Goal: Task Accomplishment & Management: Use online tool/utility

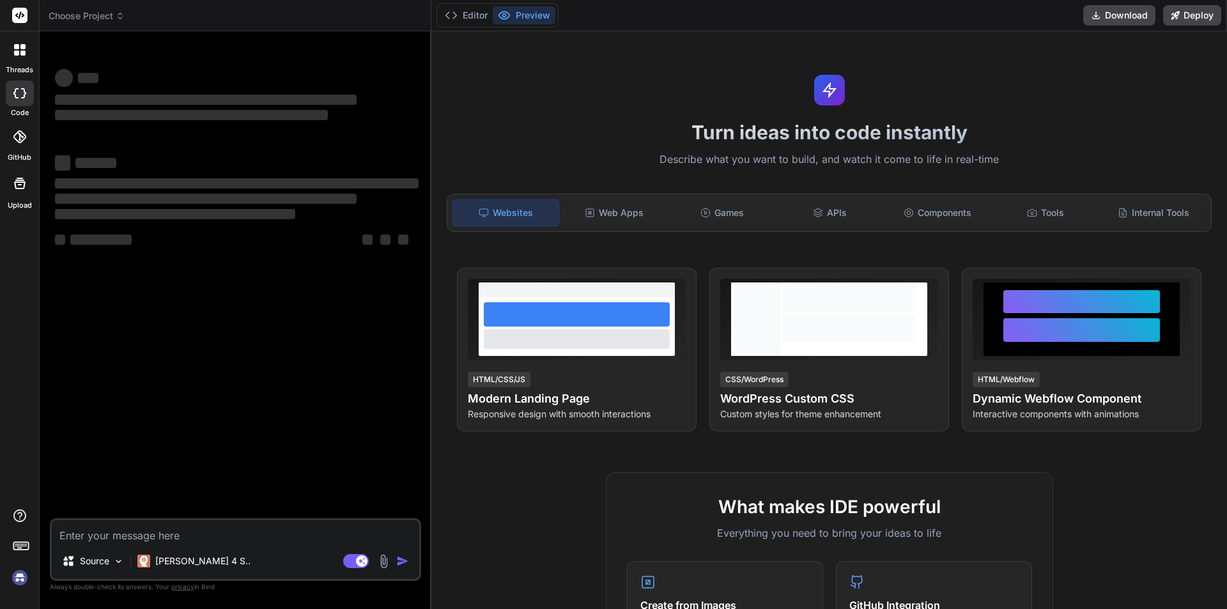
type textarea "x"
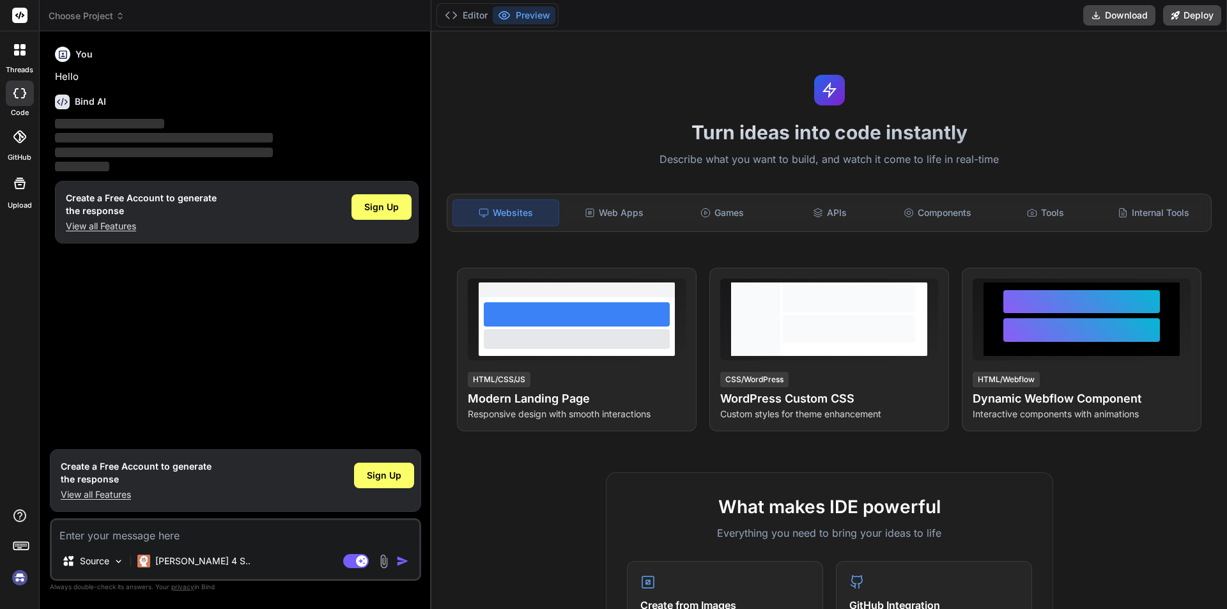
type textarea "p"
type textarea "x"
type textarea "pe"
type textarea "x"
type textarea "per"
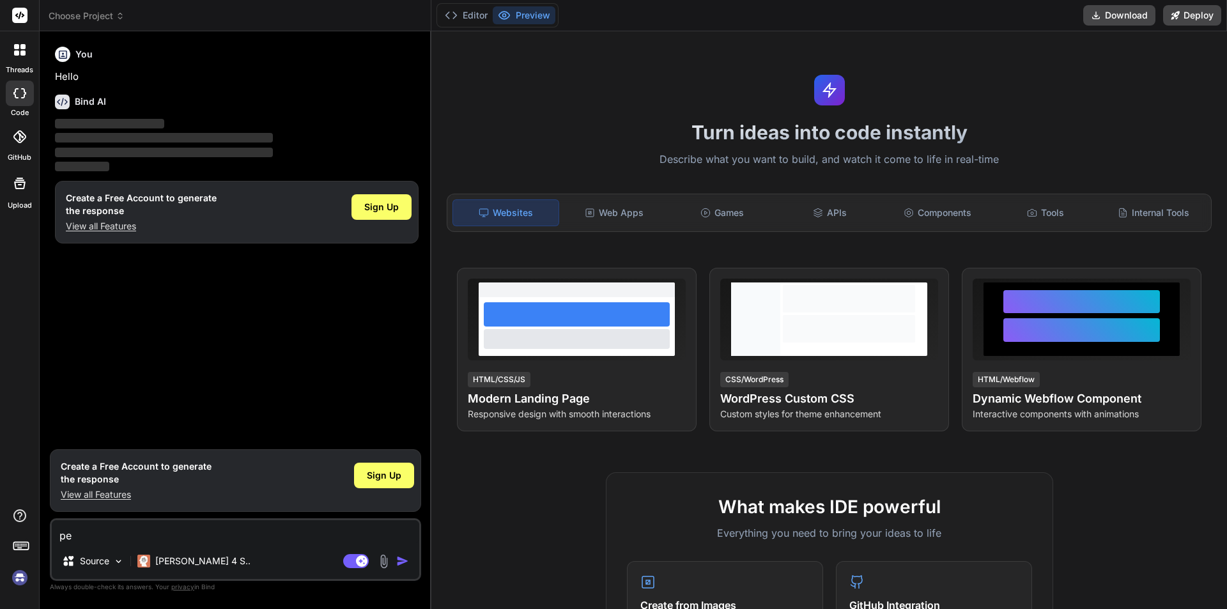
type textarea "x"
type textarea "pers"
type textarea "x"
type textarea "perso"
type textarea "x"
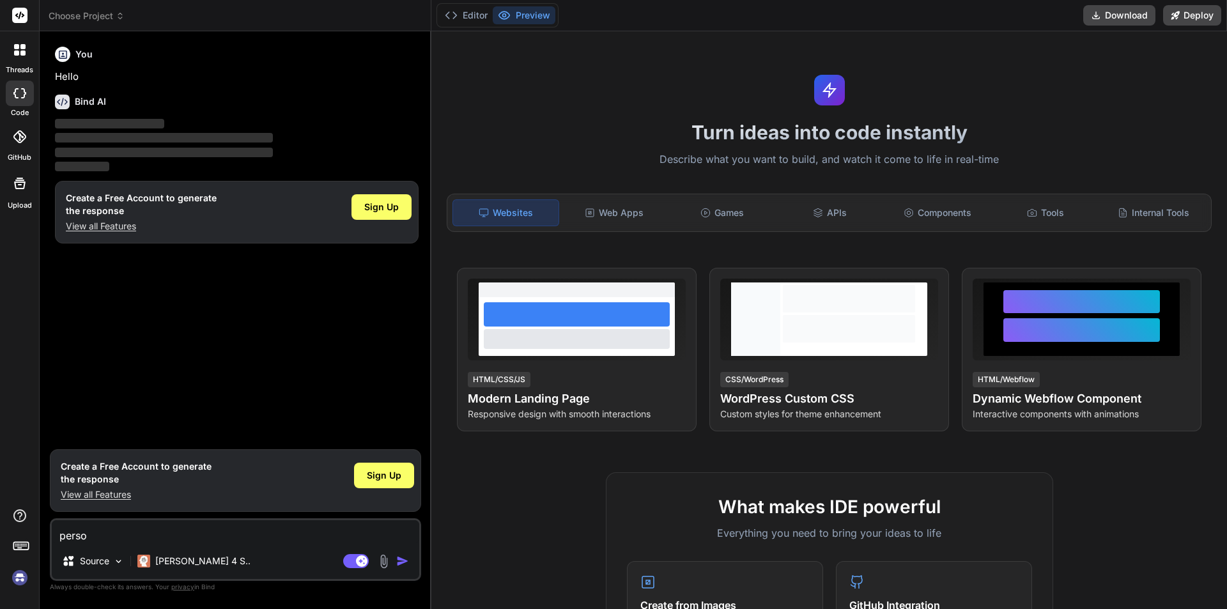
type textarea "person"
type textarea "x"
type textarea "persona"
type textarea "x"
type textarea "personal"
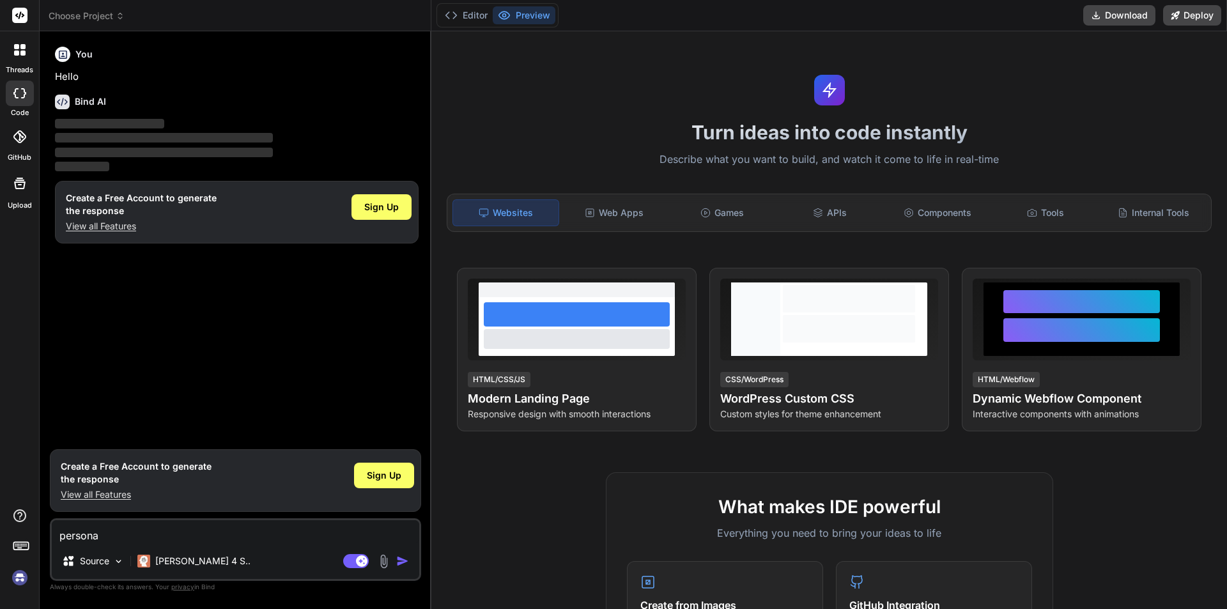
type textarea "x"
type textarea "personal"
type textarea "x"
type textarea "personal p"
type textarea "x"
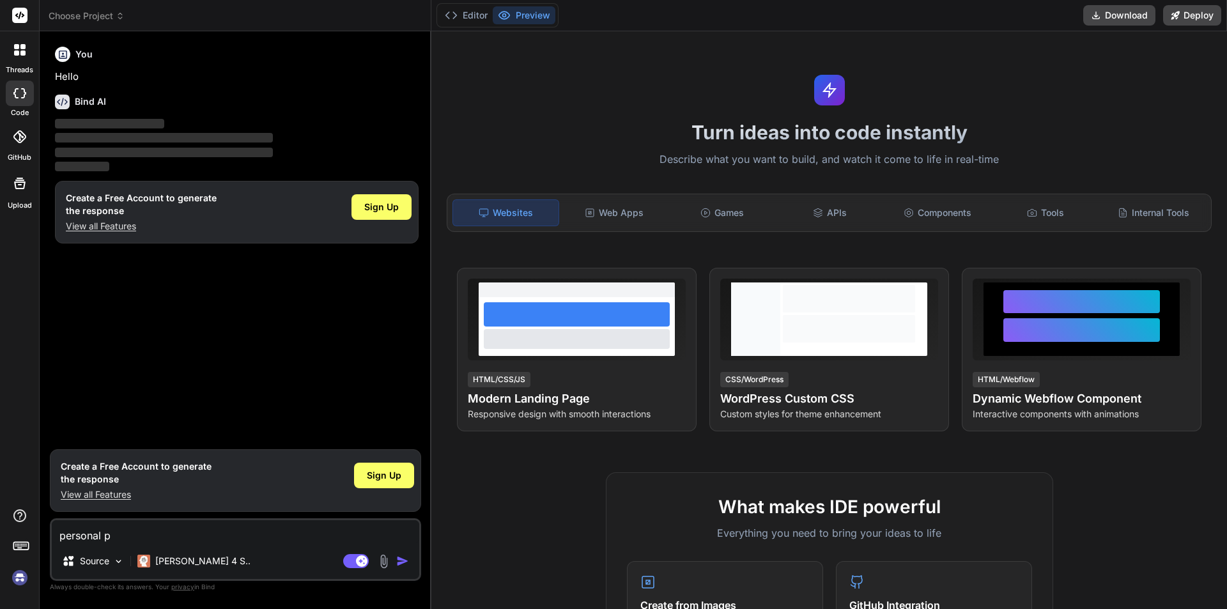
type textarea "personal po"
type textarea "x"
type textarea "personal por"
type textarea "x"
type textarea "personal port"
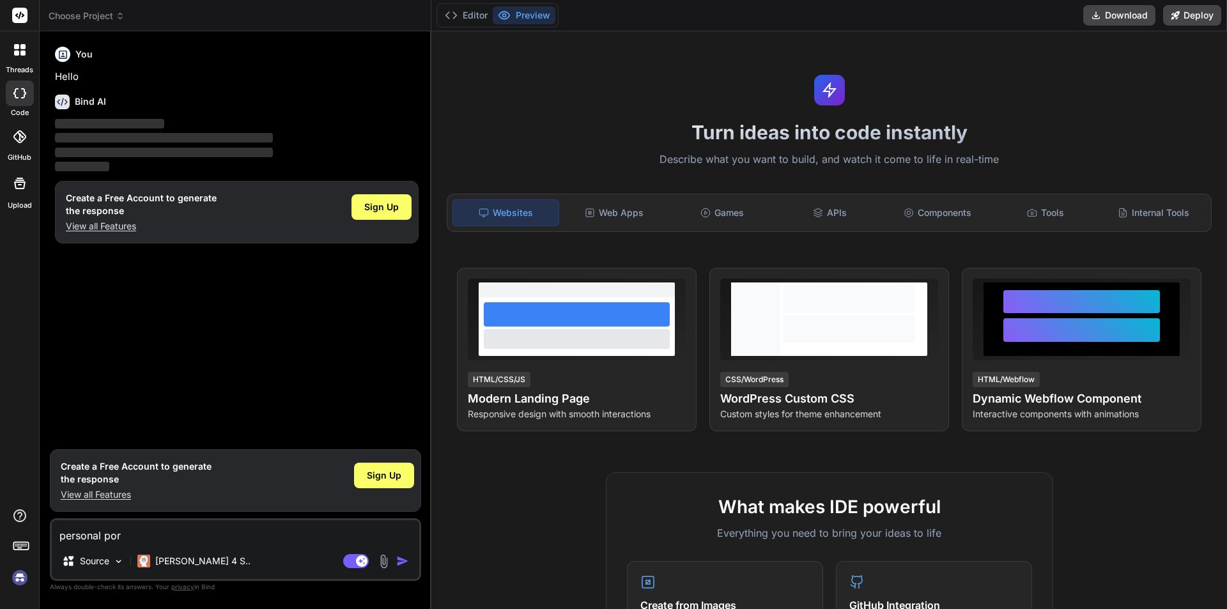
type textarea "x"
type textarea "personal portf"
type textarea "x"
type textarea "personal portfo"
type textarea "x"
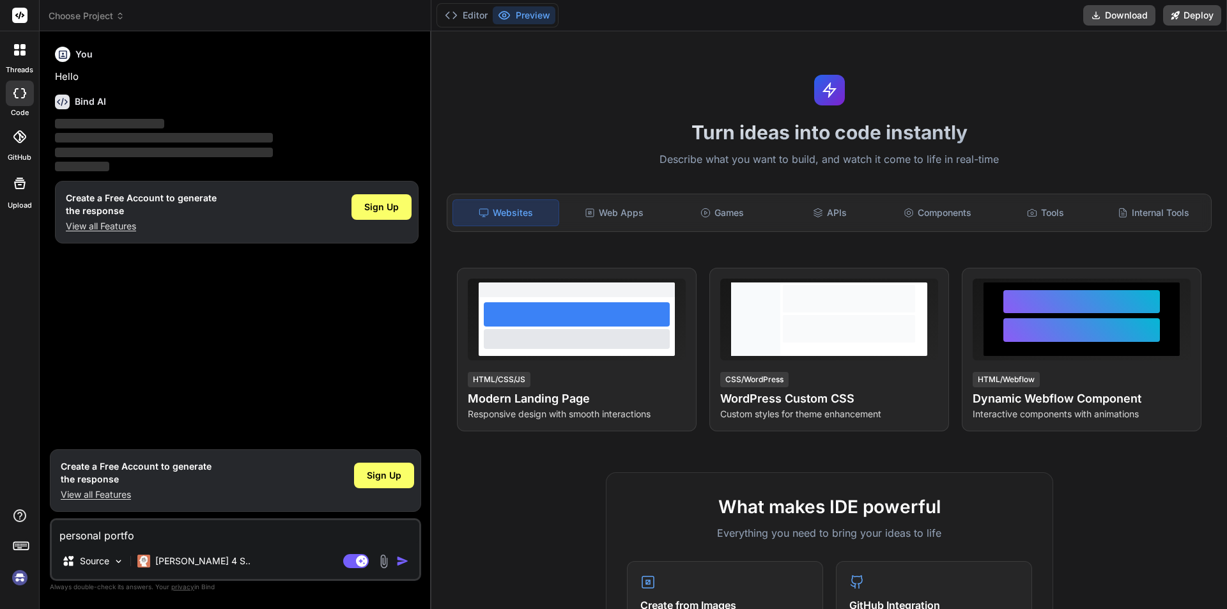
type textarea "personal portfol"
type textarea "x"
type textarea "personal portfoli"
type textarea "x"
type textarea "personal portfolio"
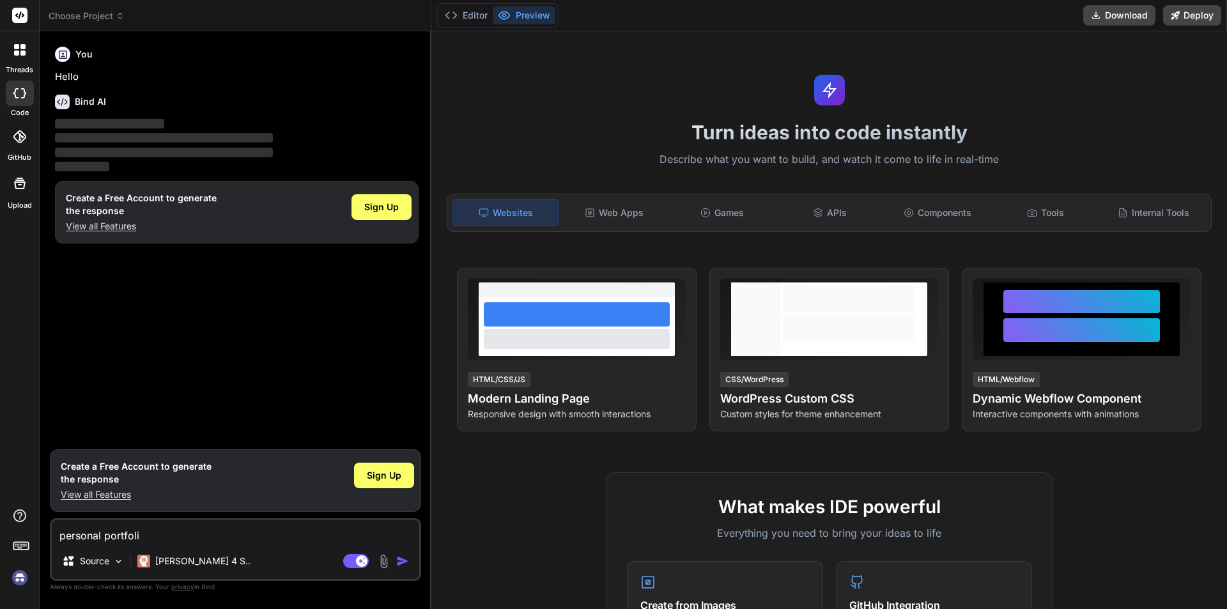
type textarea "x"
type textarea "personal portfolio"
type textarea "x"
type textarea "personal portfolio w"
type textarea "x"
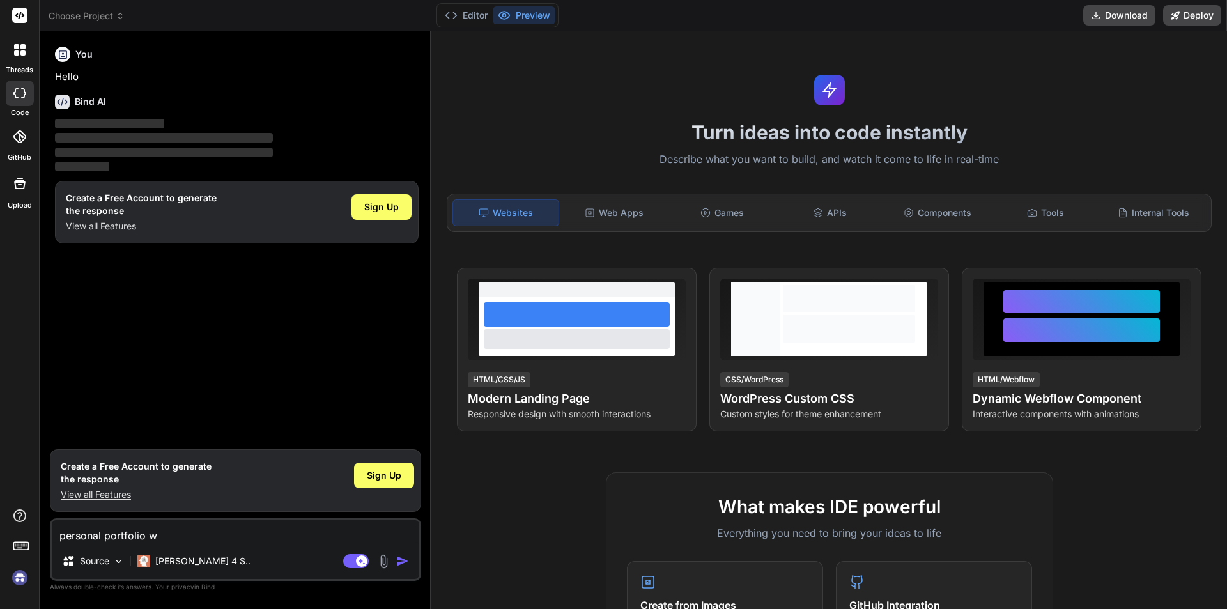
type textarea "personal portfolio we"
type textarea "x"
type textarea "personal portfolio web"
type textarea "x"
type textarea "personal portfolio webs"
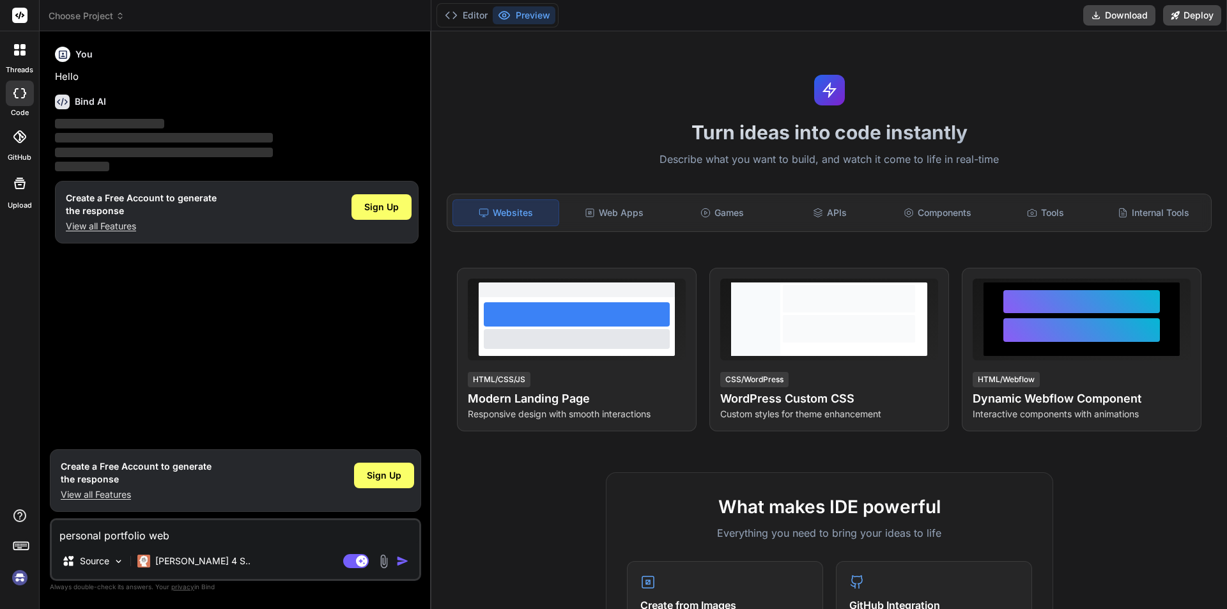
type textarea "x"
type textarea "personal portfolio websi"
type textarea "x"
type textarea "personal portfolio websit"
type textarea "x"
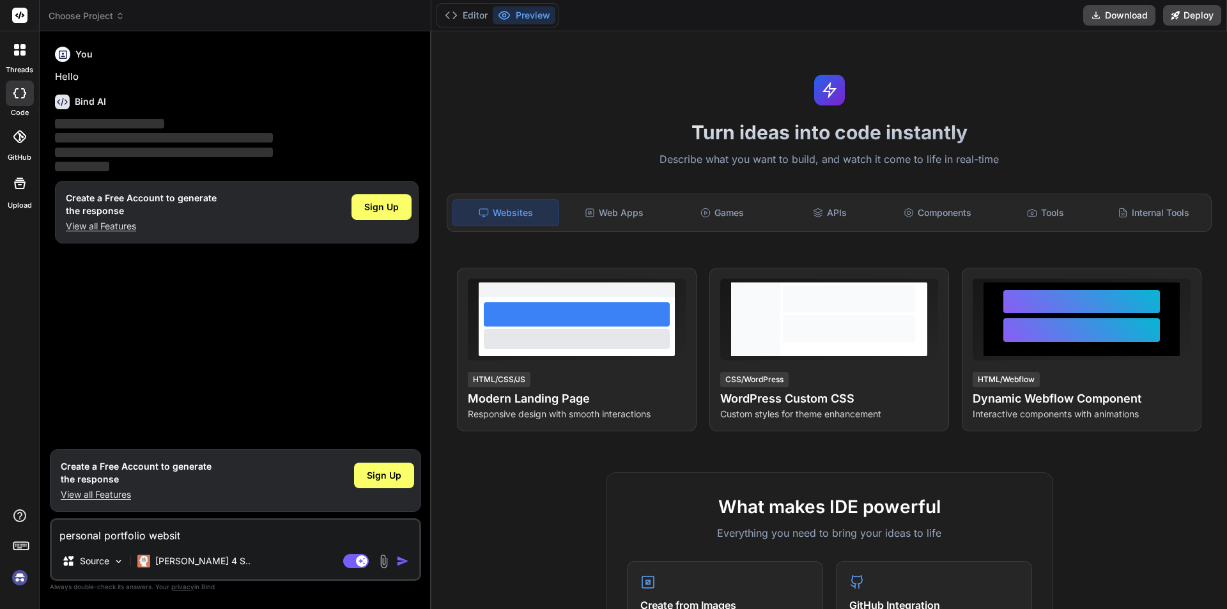
type textarea "personal portfolio website"
type textarea "x"
type textarea "personal portfolio website"
click at [403, 560] on img "button" at bounding box center [402, 561] width 13 height 13
